Goal: Transaction & Acquisition: Subscribe to service/newsletter

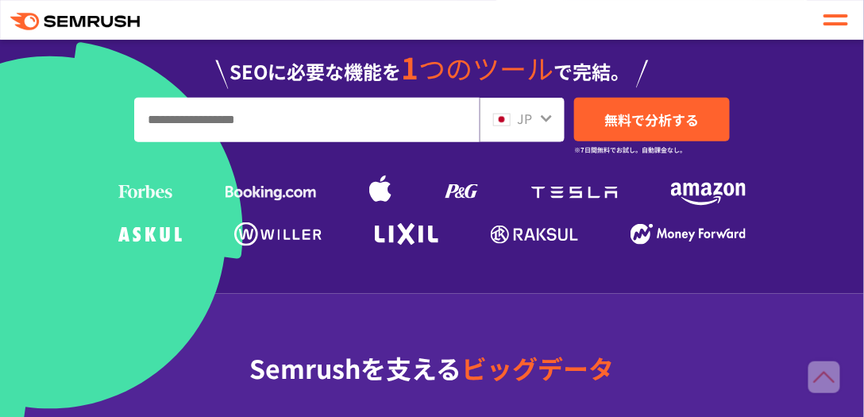
scroll to position [496, 0]
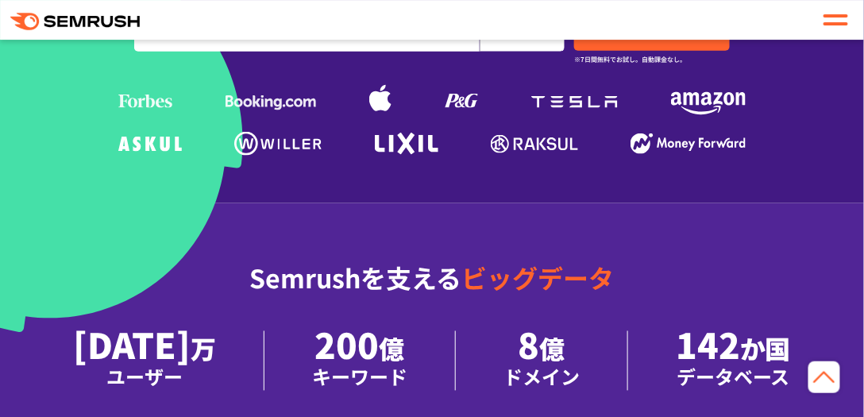
click at [237, 51] on input "URL、キーワードを入力してください" at bounding box center [307, 29] width 344 height 43
click at [431, 51] on input "URL、キーワードを入力してください" at bounding box center [307, 29] width 344 height 43
type input "*"
type input "**********"
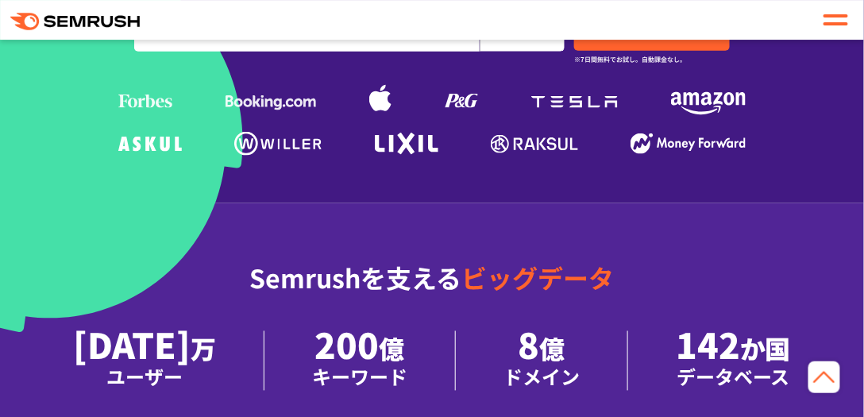
click at [547, 35] on icon at bounding box center [546, 28] width 13 height 13
click at [529, 37] on span "JP" at bounding box center [524, 27] width 15 height 19
click at [532, 39] on div "JP" at bounding box center [518, 28] width 51 height 21
click at [667, 39] on span "無料で分析する" at bounding box center [652, 29] width 95 height 20
